Goal: Navigation & Orientation: Find specific page/section

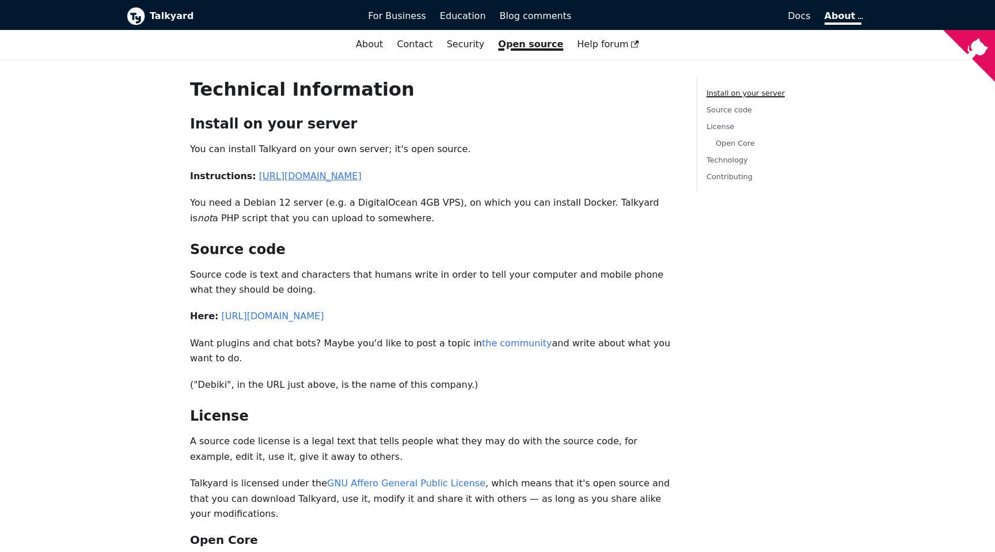
click at [362, 179] on link "[URL][DOMAIN_NAME]" at bounding box center [310, 175] width 103 height 11
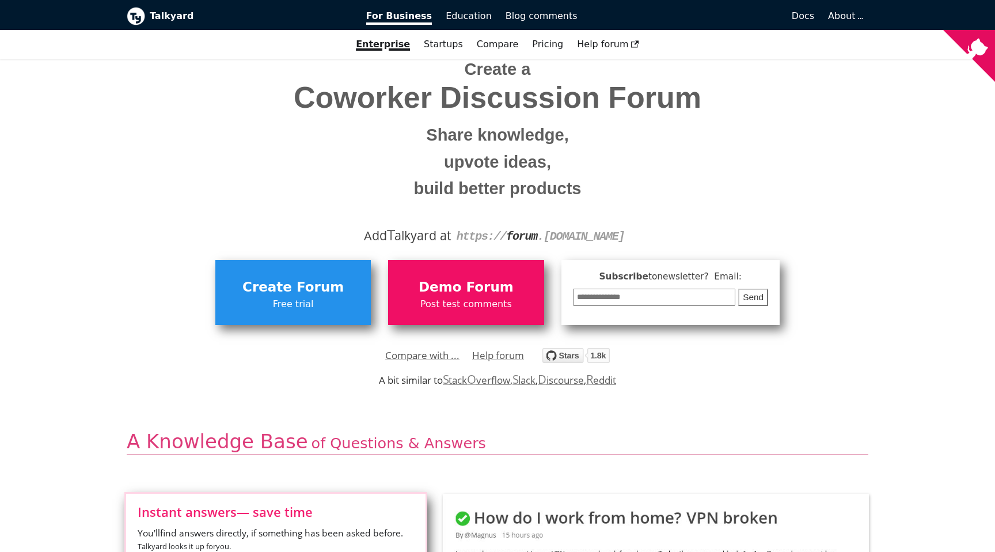
scroll to position [43, 0]
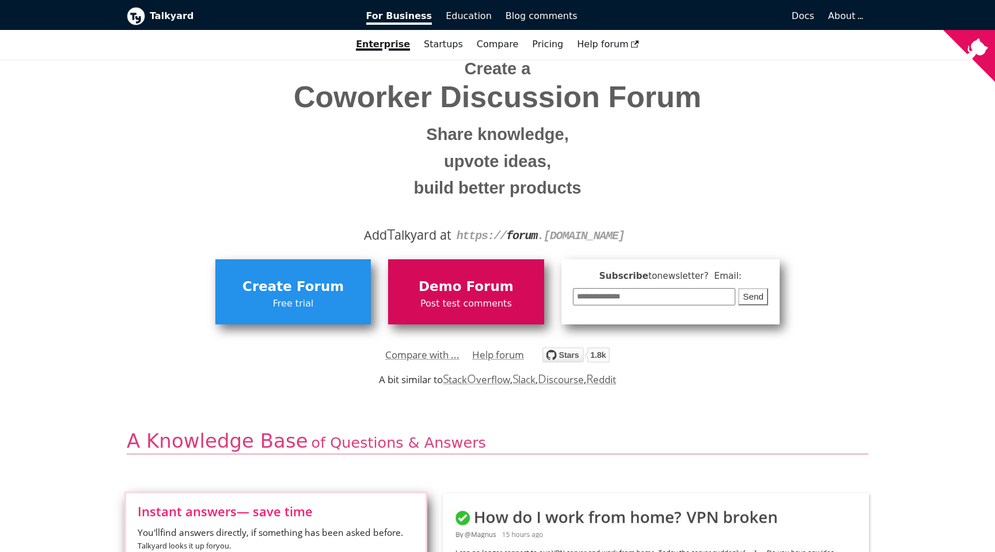
click at [460, 295] on span "Demo Forum" at bounding box center [466, 287] width 144 height 22
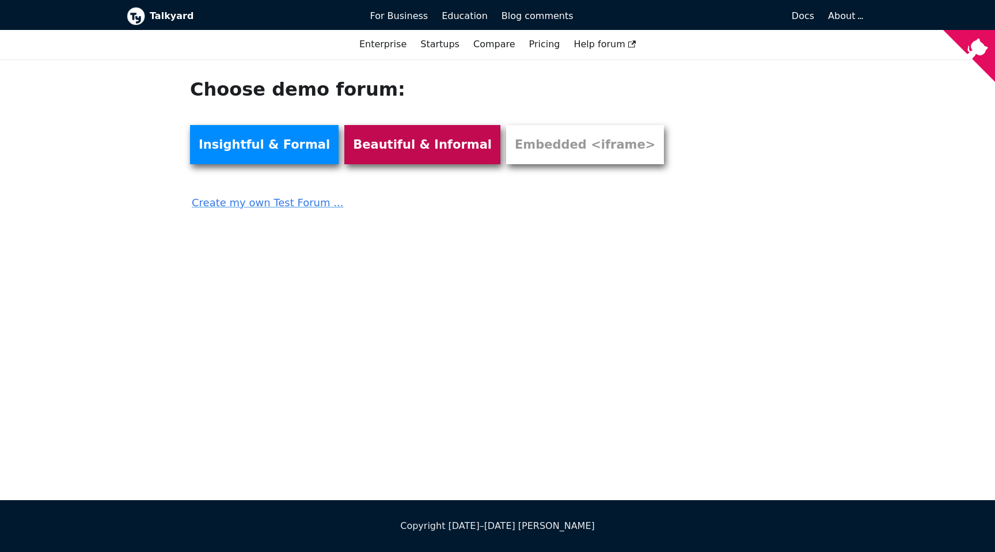
click at [370, 144] on link "Beautiful & Informal" at bounding box center [422, 144] width 156 height 39
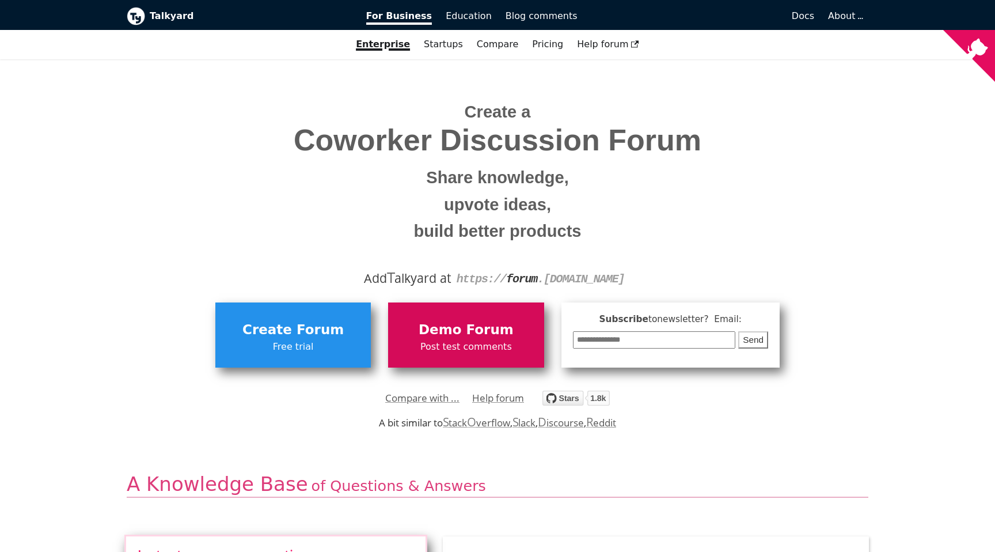
click at [476, 323] on span "Demo Forum" at bounding box center [466, 330] width 144 height 22
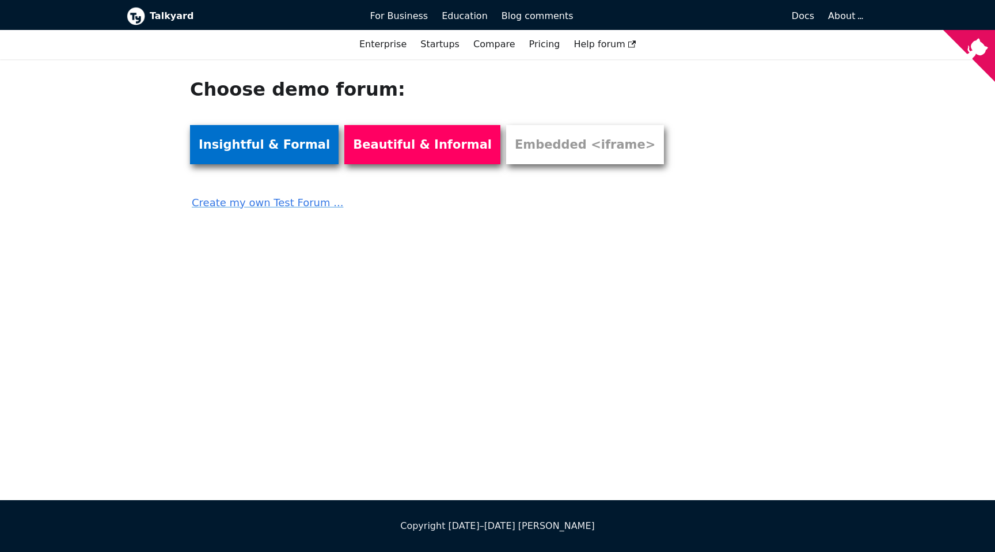
click at [266, 141] on link "Insightful & Formal" at bounding box center [264, 144] width 149 height 39
